Goal: Find specific page/section: Find specific page/section

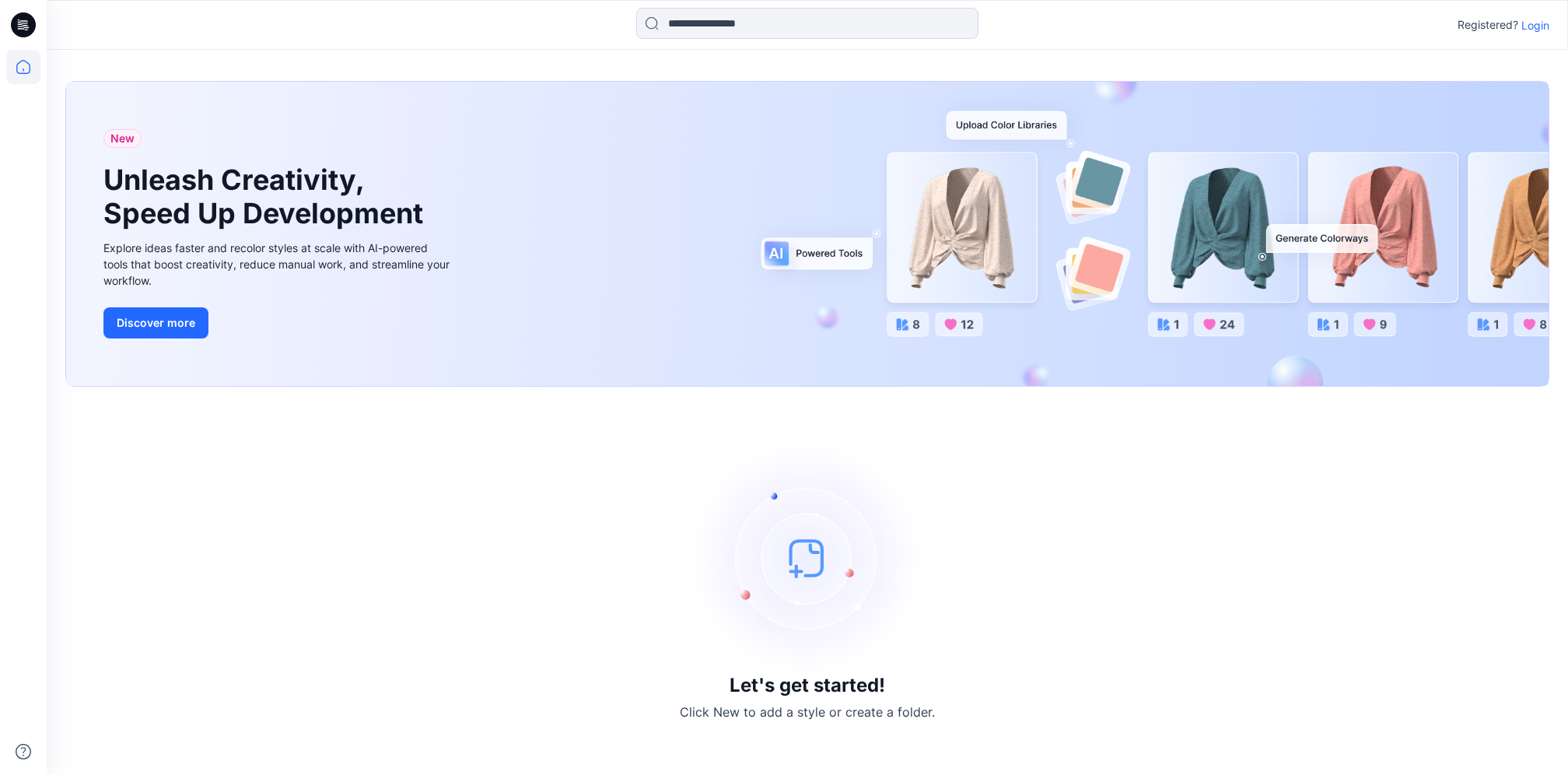
click at [1546, 25] on p "Login" at bounding box center [1536, 25] width 28 height 17
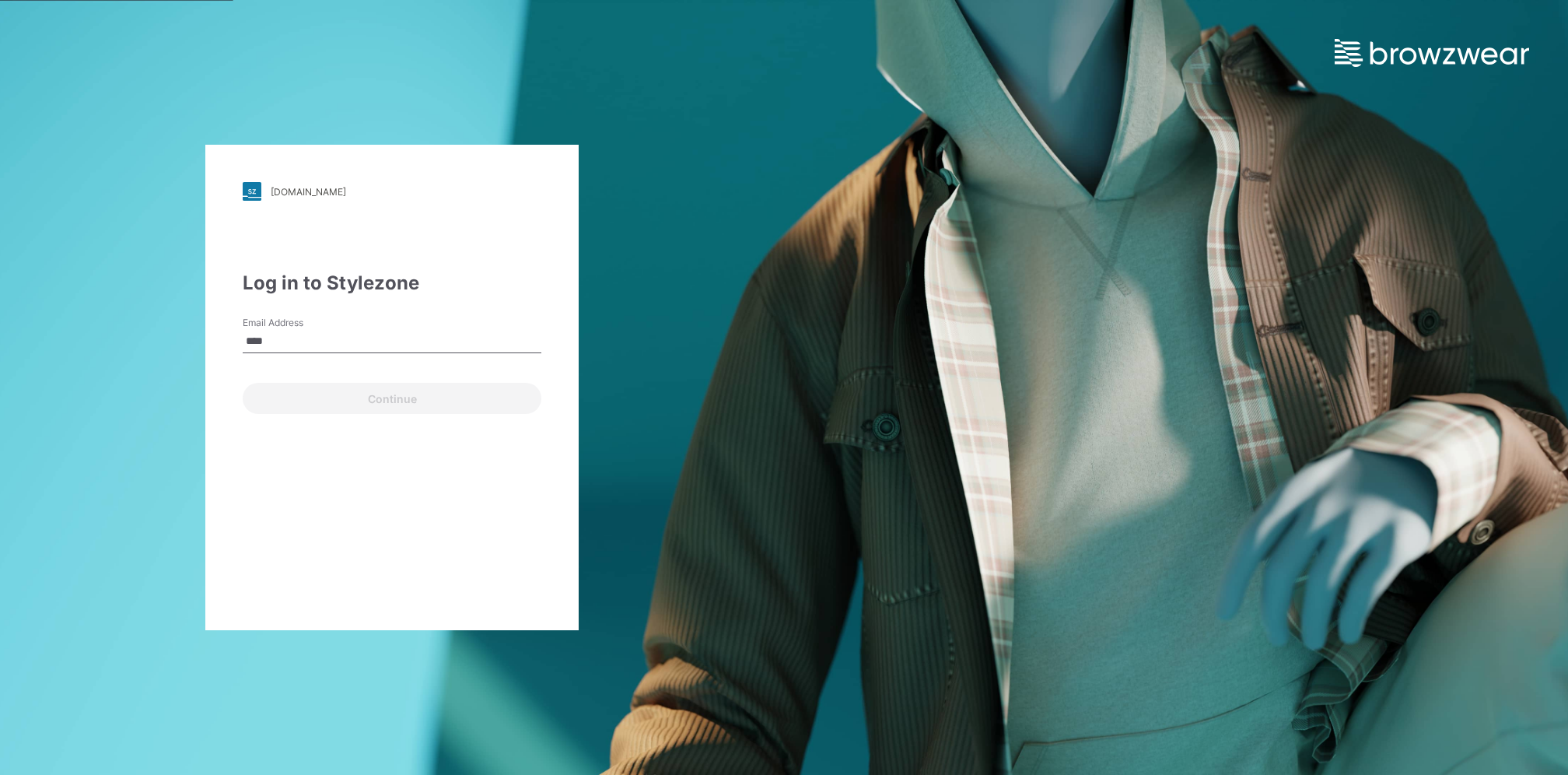
type input "**********"
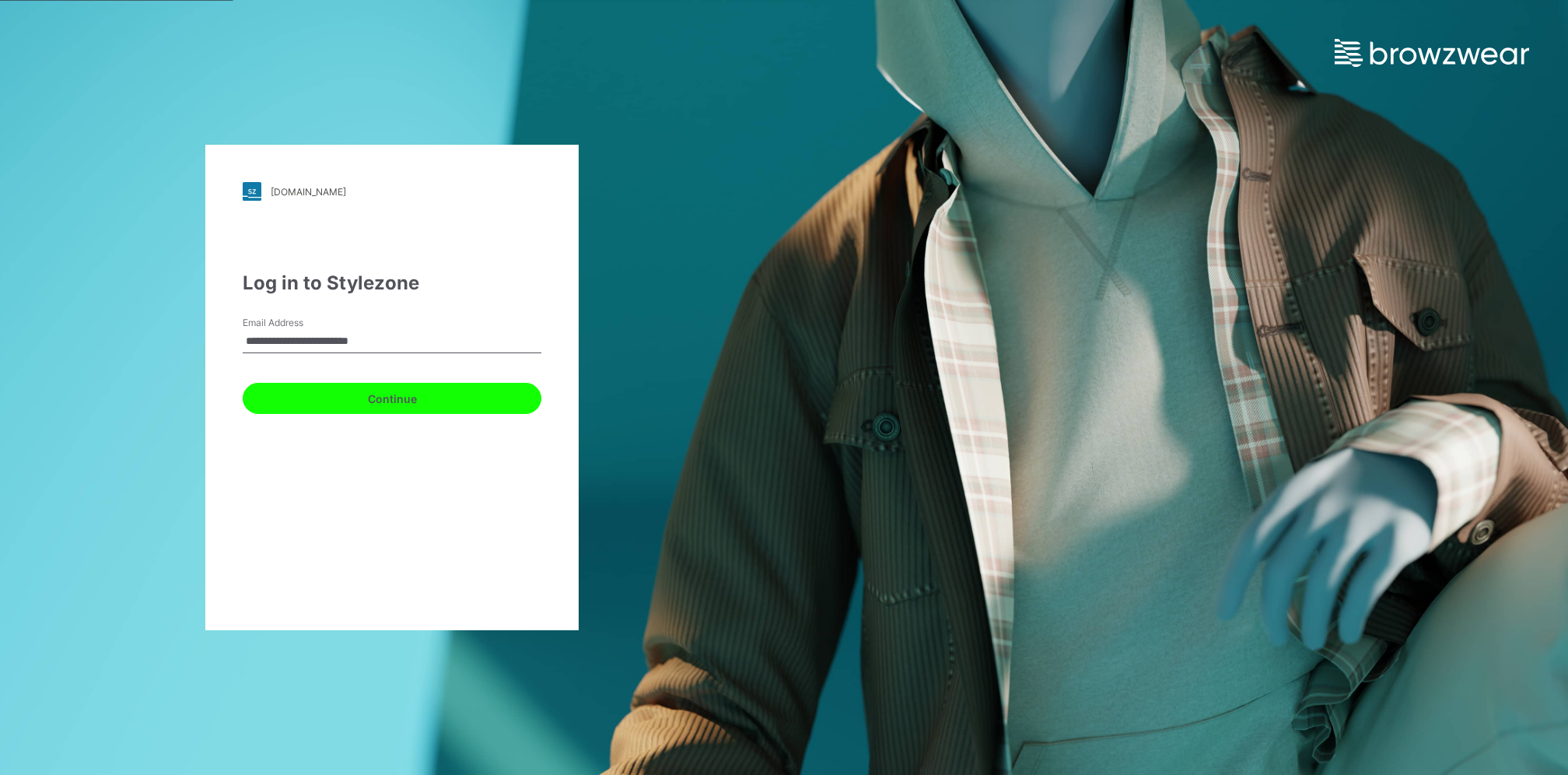
click at [412, 404] on button "Continue" at bounding box center [392, 398] width 299 height 31
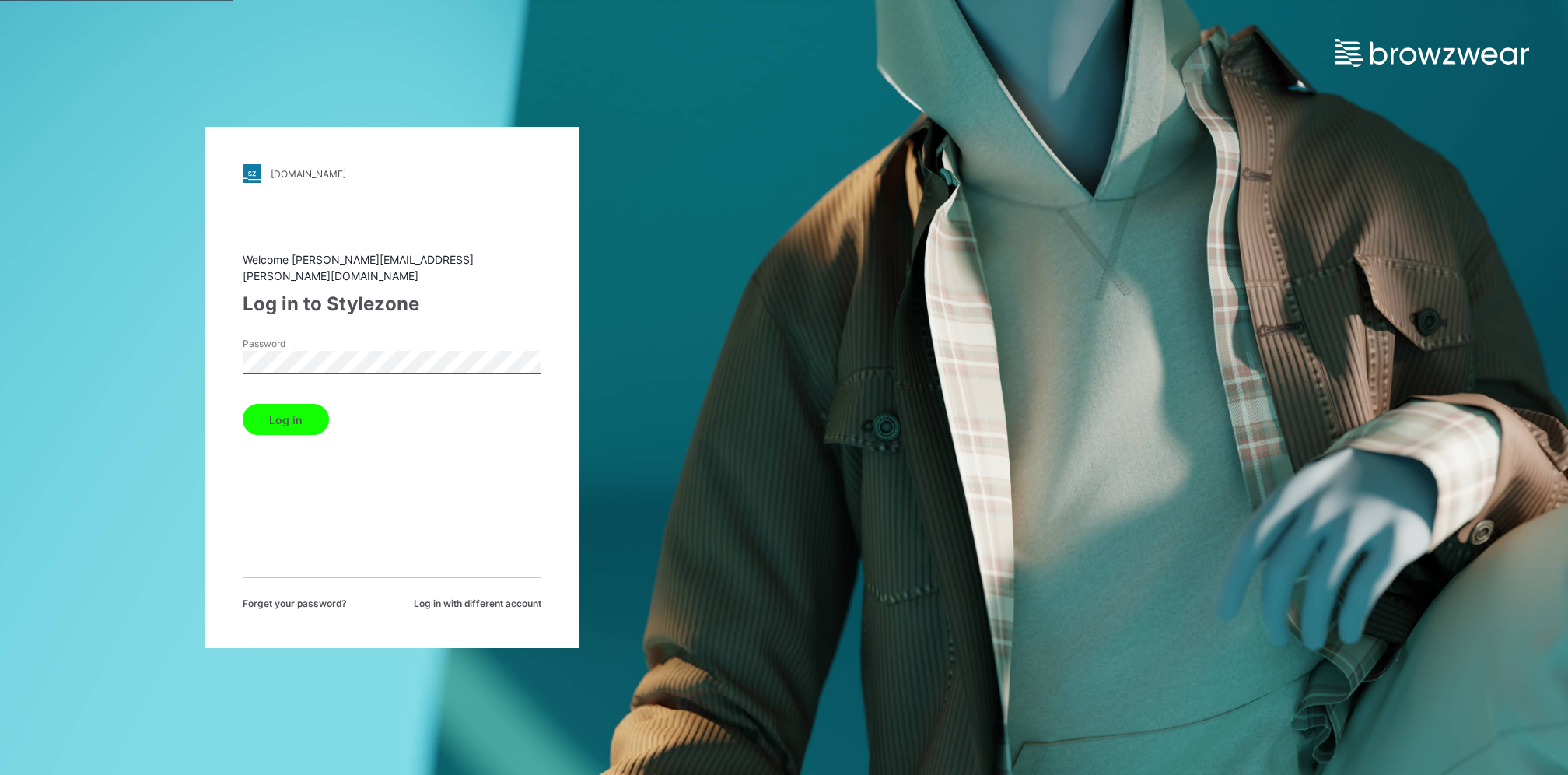
click at [243, 404] on button "Log in" at bounding box center [286, 419] width 86 height 31
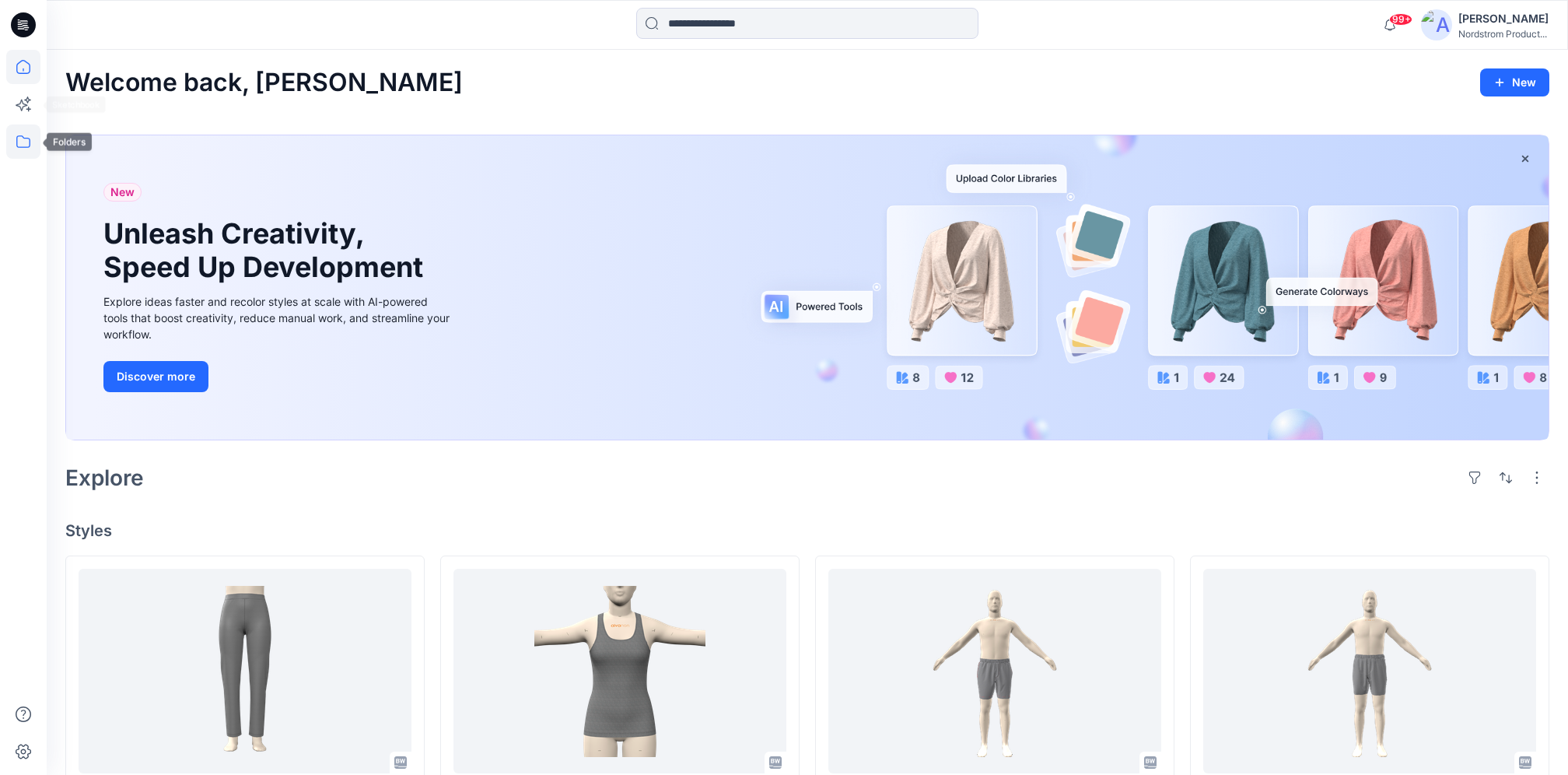
click at [26, 132] on icon at bounding box center [23, 141] width 34 height 34
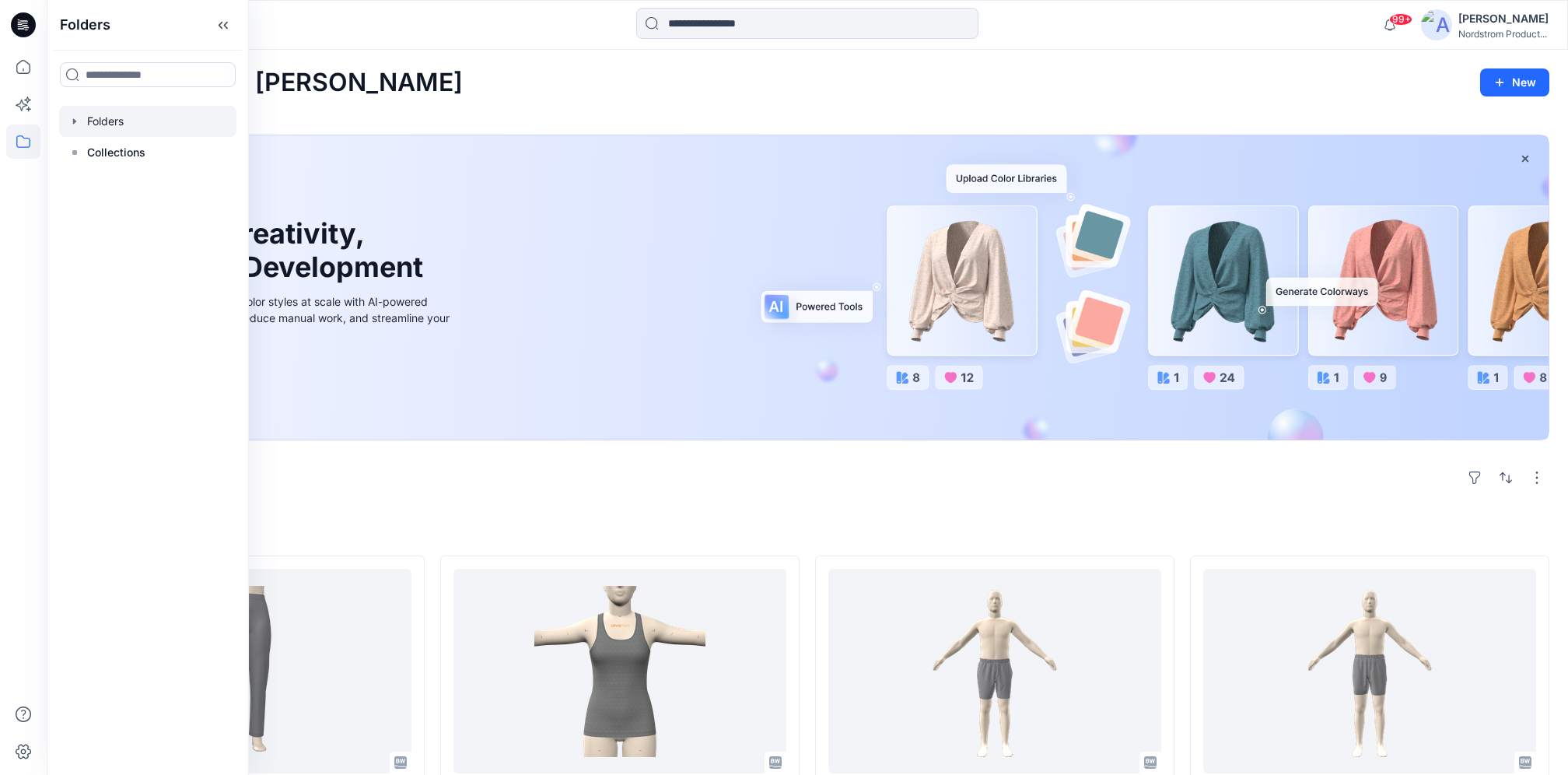
click at [142, 124] on div at bounding box center [148, 121] width 177 height 31
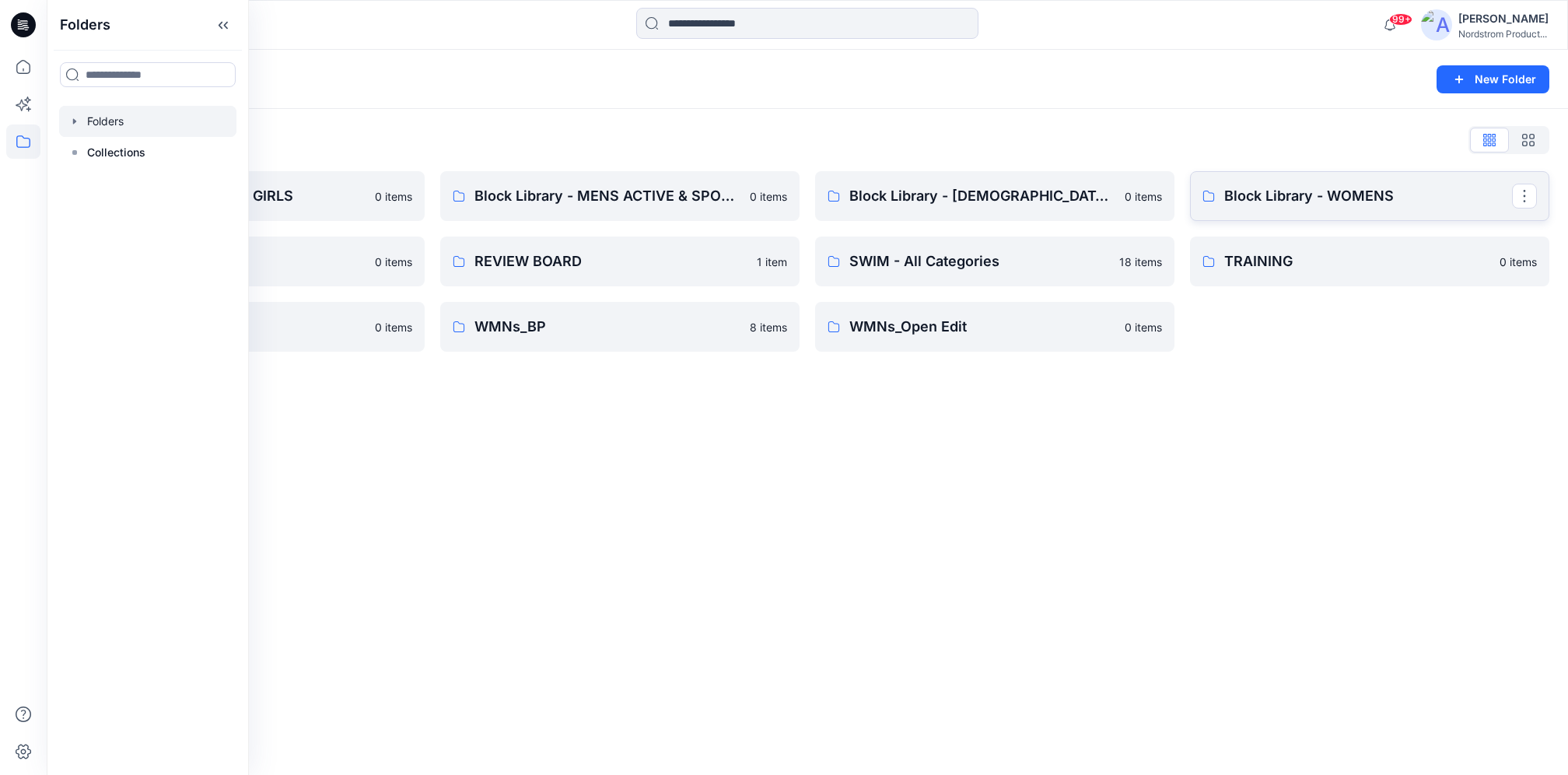
click at [1233, 203] on p "Block Library - WOMENS" at bounding box center [1369, 196] width 288 height 22
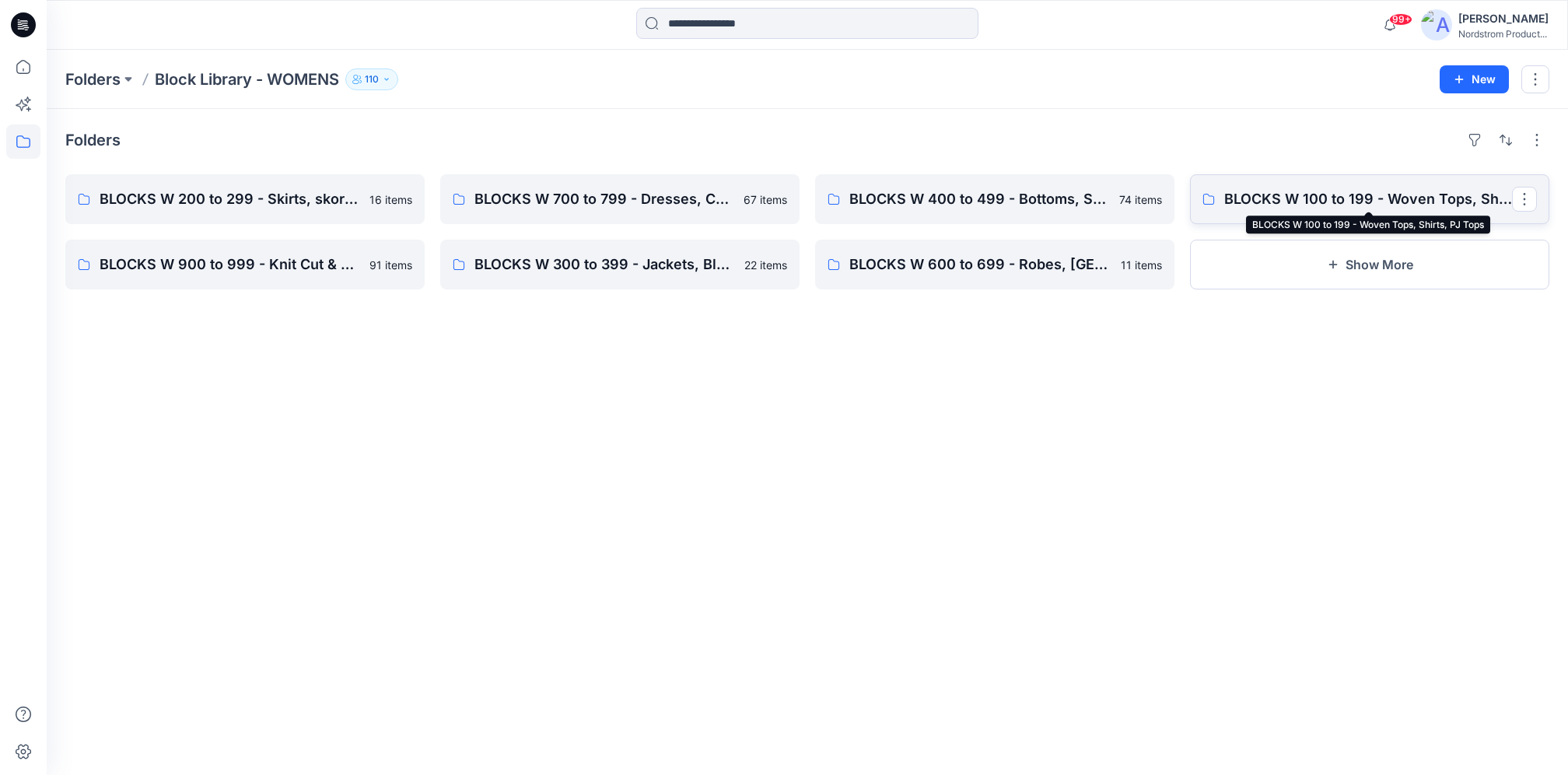
click at [1425, 206] on p "BLOCKS W 100 to 199 - Woven Tops, Shirts, PJ Tops" at bounding box center [1369, 199] width 288 height 22
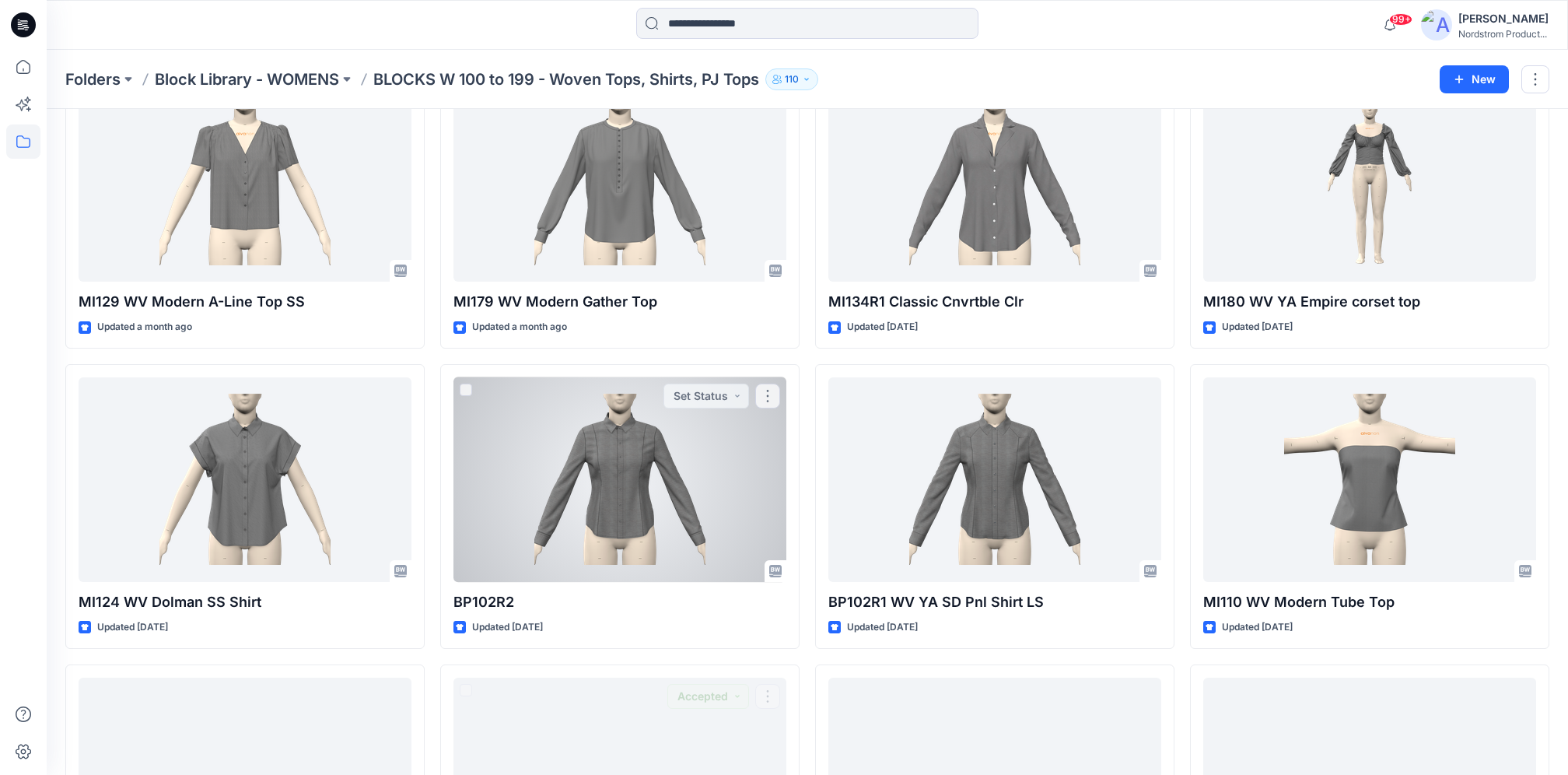
scroll to position [93, 0]
